Goal: Task Accomplishment & Management: Manage account settings

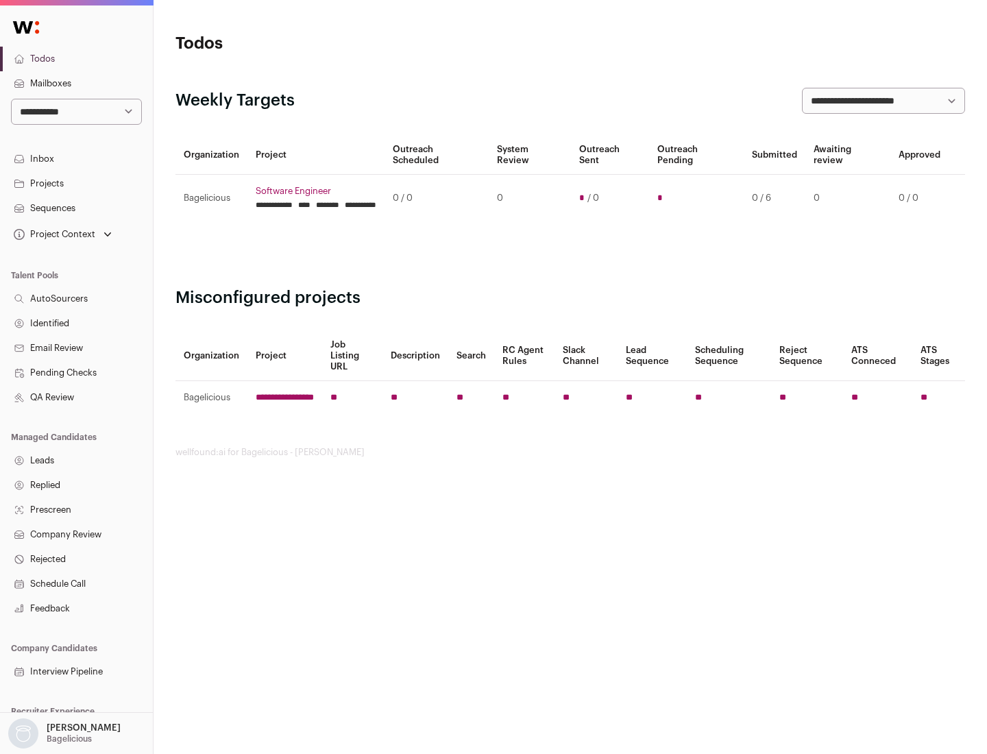
click at [76, 183] on link "Projects" at bounding box center [76, 183] width 153 height 25
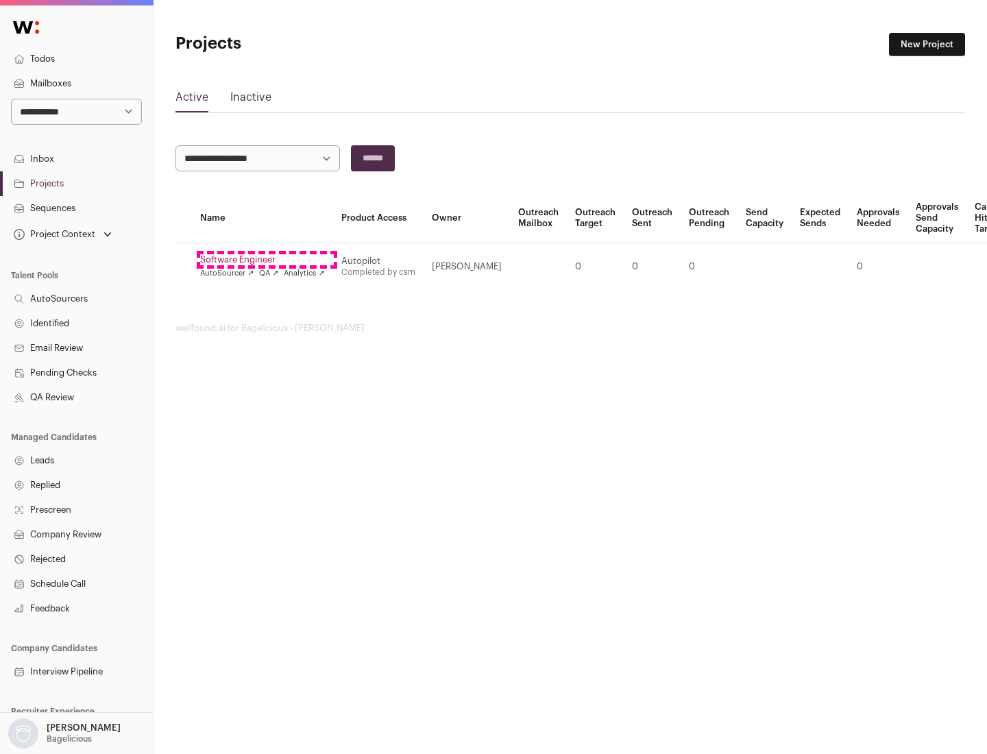
click at [267, 260] on link "Software Engineer" at bounding box center [262, 259] width 125 height 11
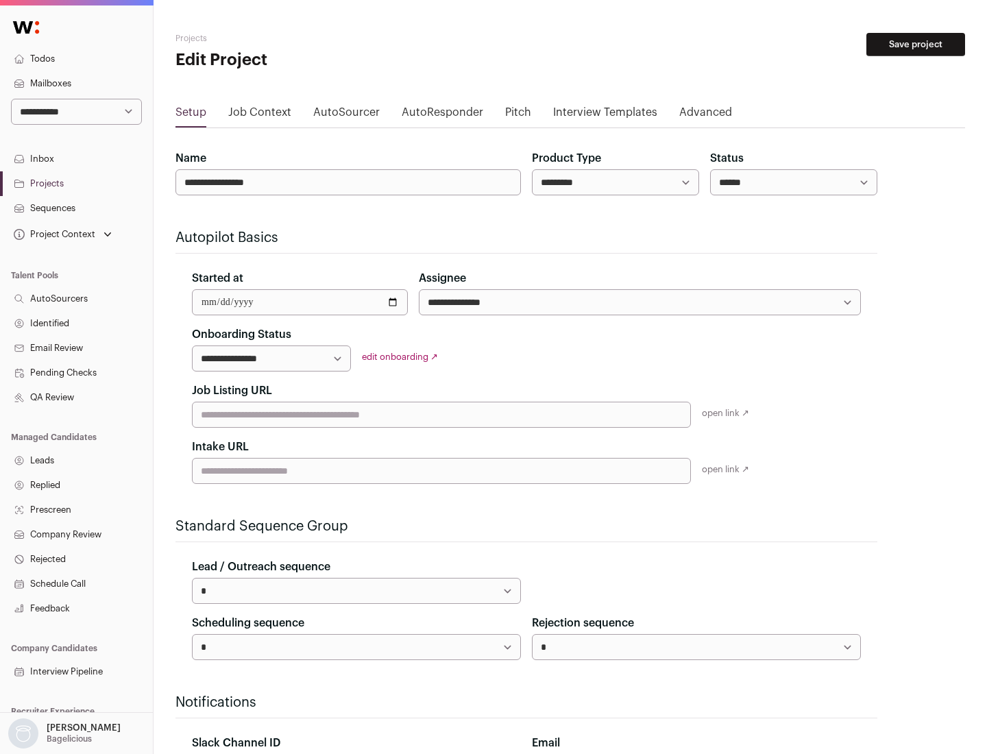
click at [916, 45] on button "Save project" at bounding box center [916, 44] width 99 height 23
